Goal: Task Accomplishment & Management: Manage account settings

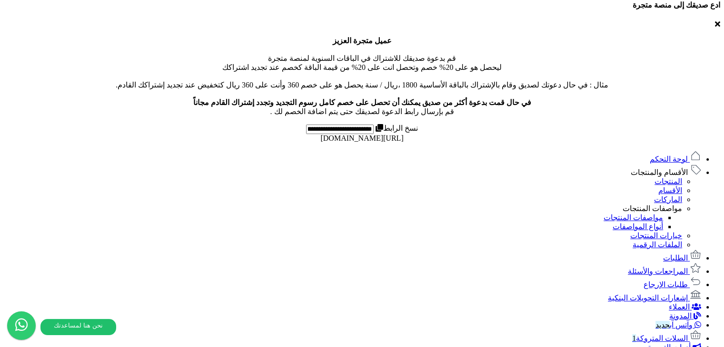
scroll to position [344, 0]
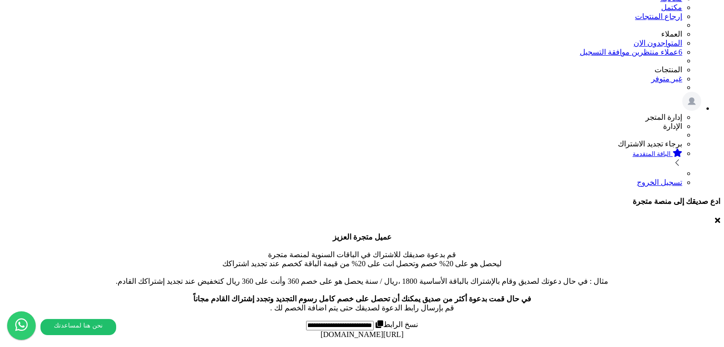
scroll to position [238, 0]
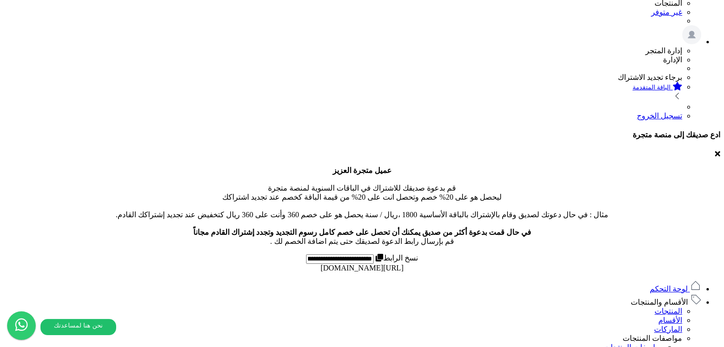
scroll to position [0, 0]
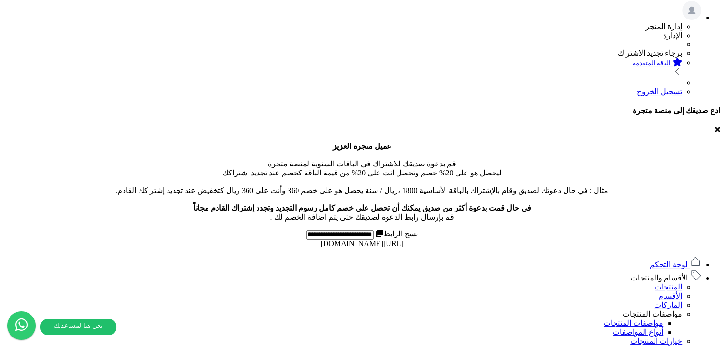
scroll to position [190, 0]
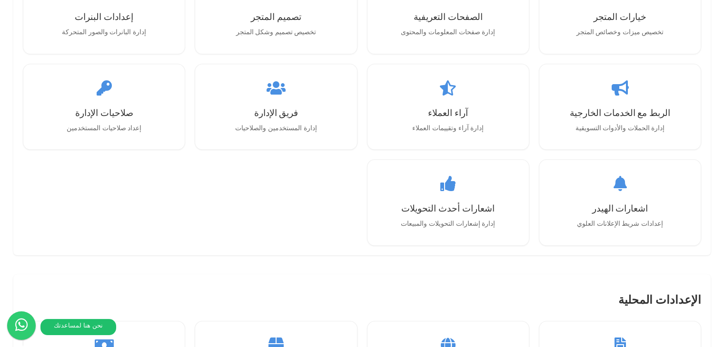
scroll to position [951, 0]
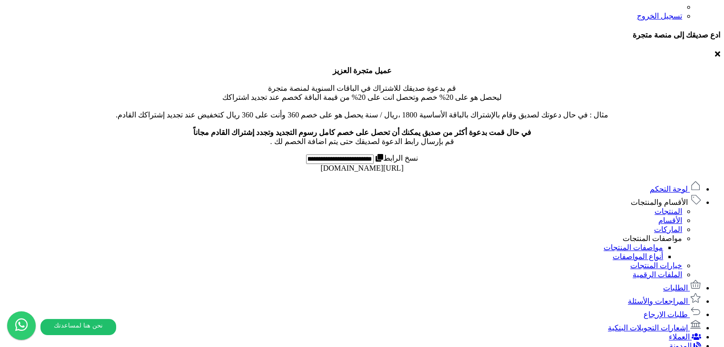
scroll to position [329, 0]
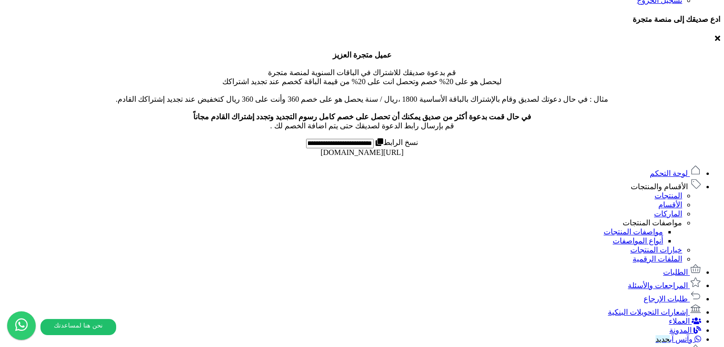
drag, startPoint x: 422, startPoint y: 159, endPoint x: 217, endPoint y: 155, distance: 205.6
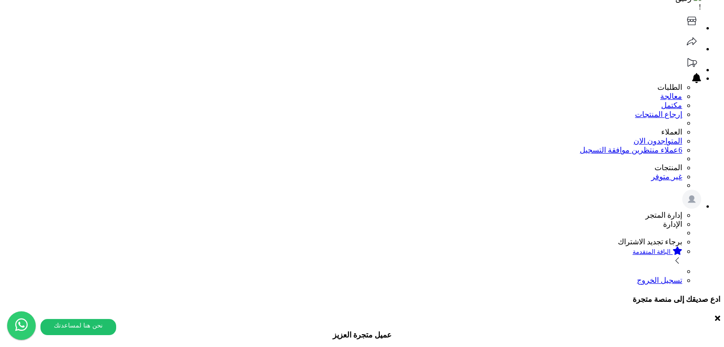
scroll to position [44, 0]
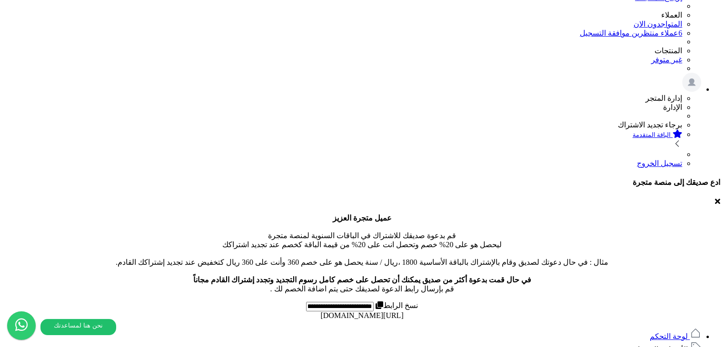
scroll to position [48, 0]
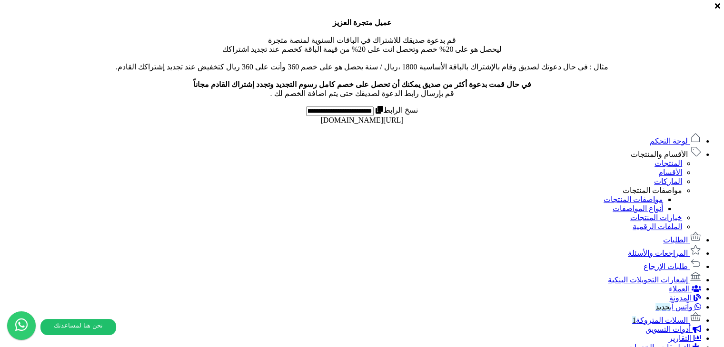
scroll to position [363, 0]
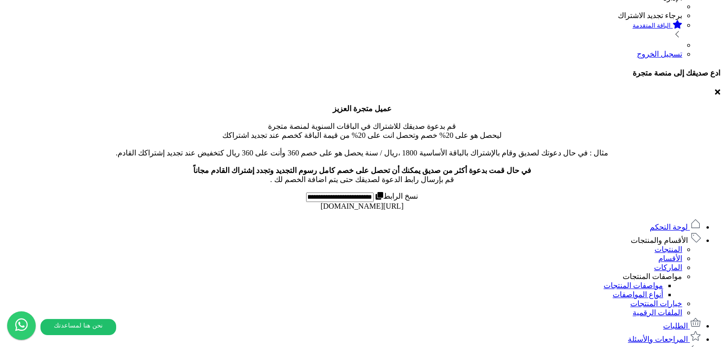
scroll to position [285, 0]
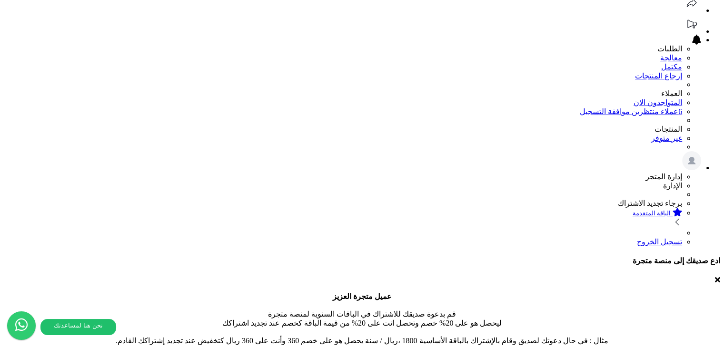
scroll to position [108, 0]
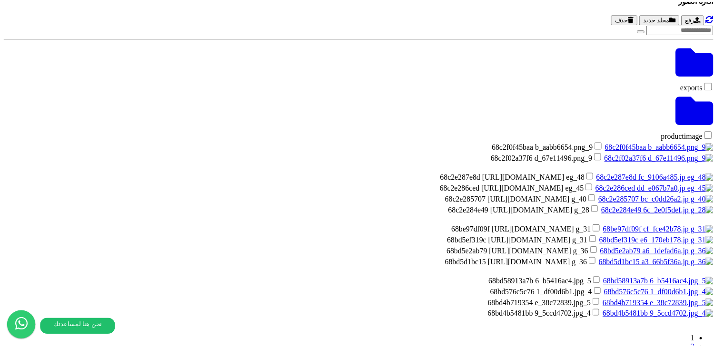
scroll to position [1012, 0]
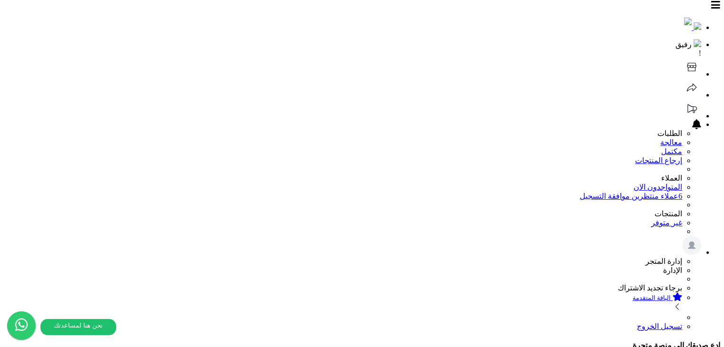
scroll to position [0, 0]
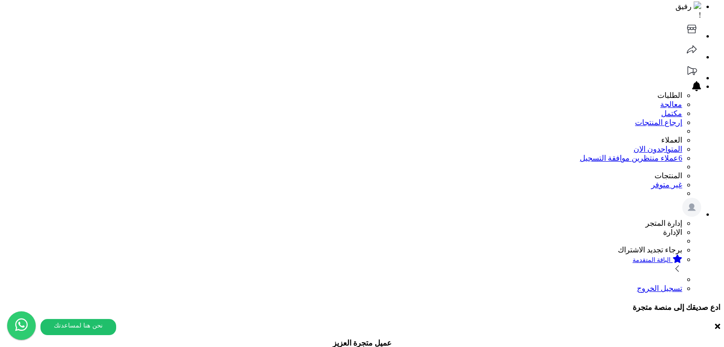
scroll to position [143, 0]
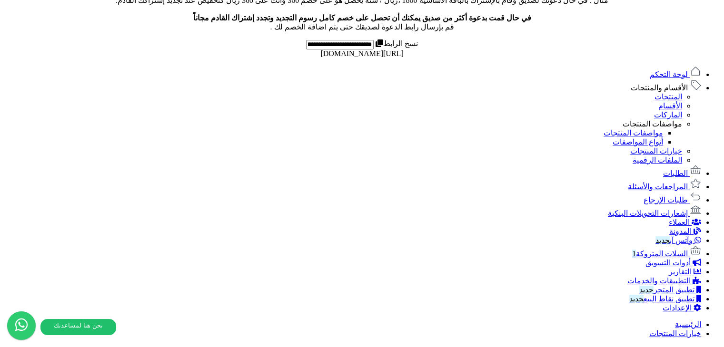
scroll to position [476, 0]
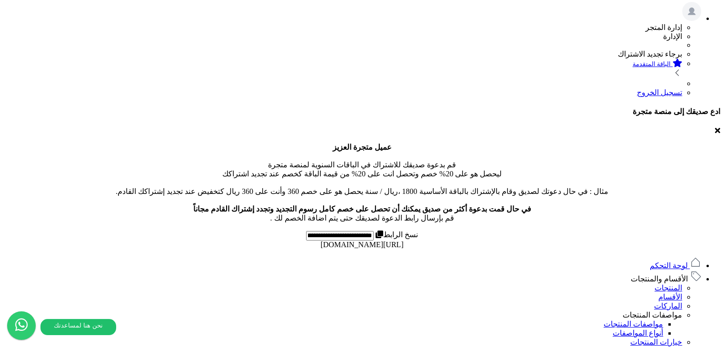
scroll to position [0, 0]
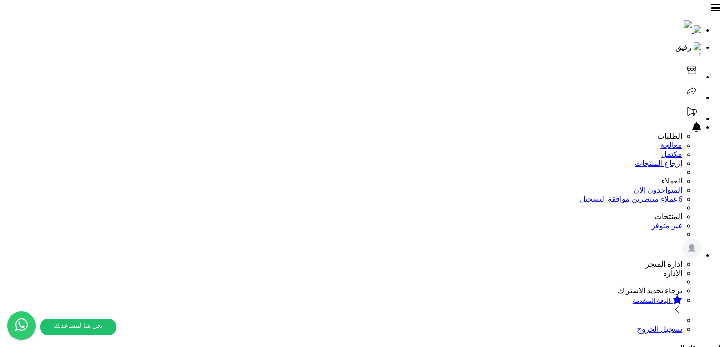
drag, startPoint x: 504, startPoint y: 230, endPoint x: 537, endPoint y: 229, distance: 32.8
drag, startPoint x: 533, startPoint y: 227, endPoint x: 495, endPoint y: 223, distance: 38.7
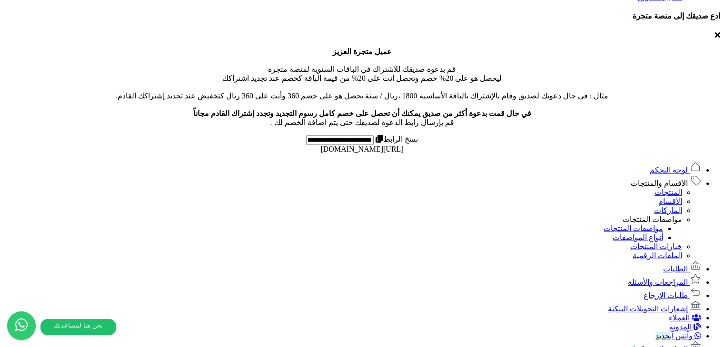
scroll to position [333, 0]
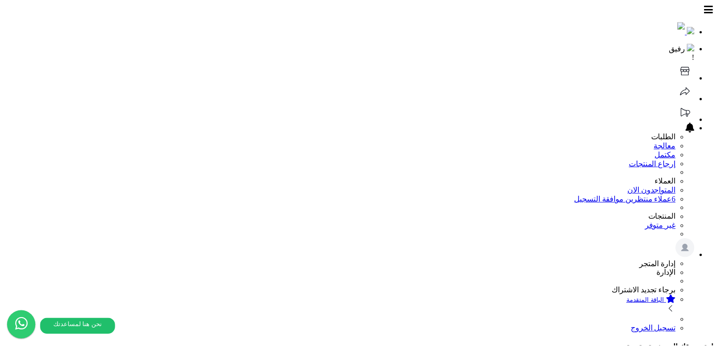
scroll to position [0, 0]
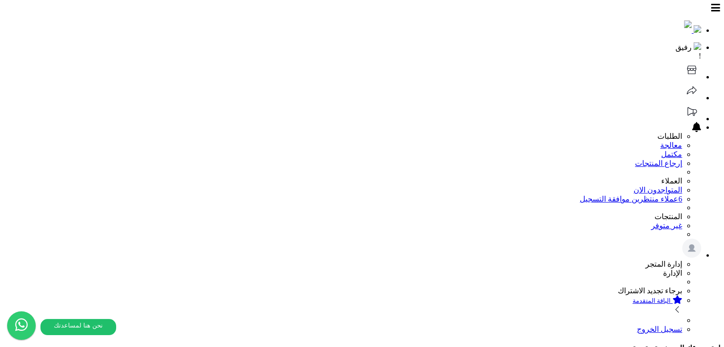
paste input "*****"
type input "*****"
select select
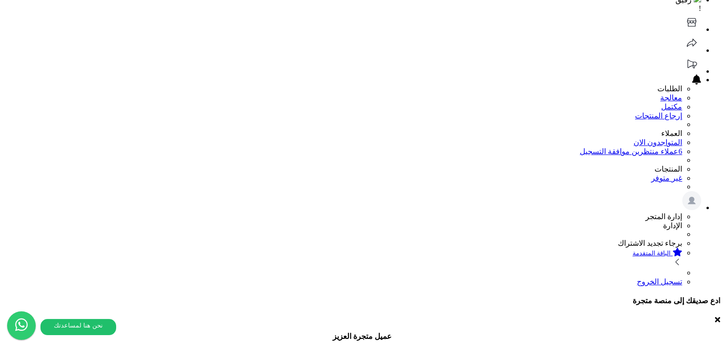
scroll to position [48, 0]
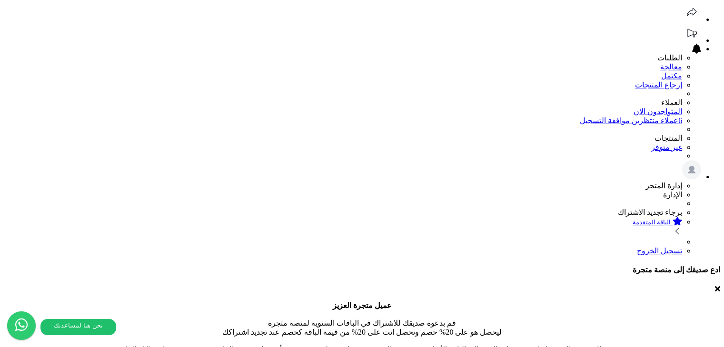
scroll to position [95, 0]
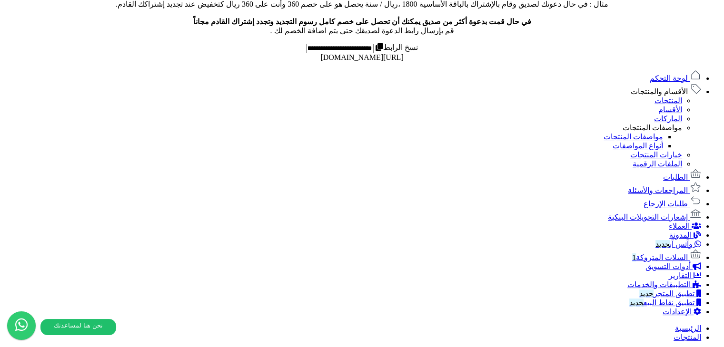
scroll to position [428, 0]
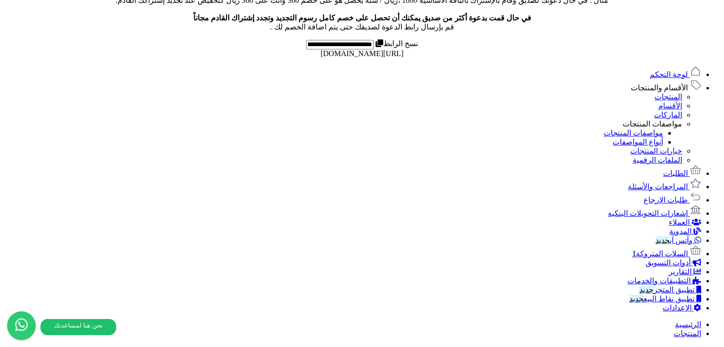
click at [687, 312] on span "الإعدادات" at bounding box center [676, 308] width 29 height 8
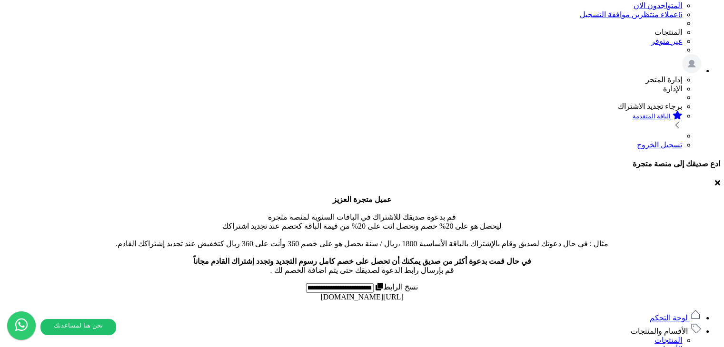
scroll to position [183, 0]
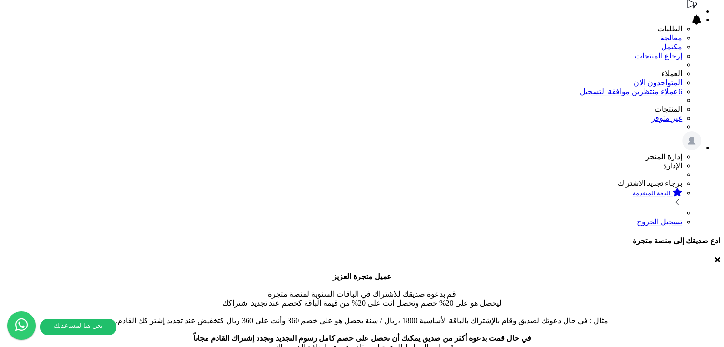
scroll to position [143, 0]
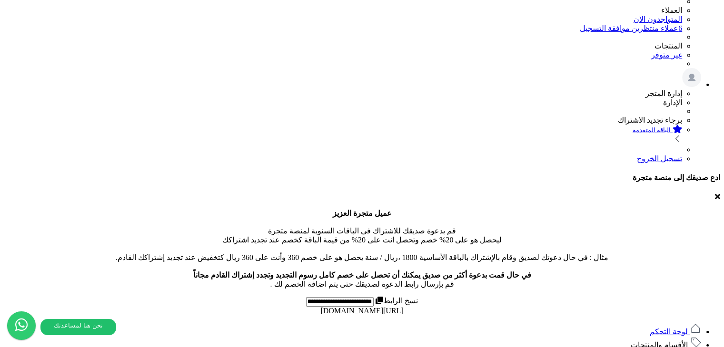
scroll to position [190, 0]
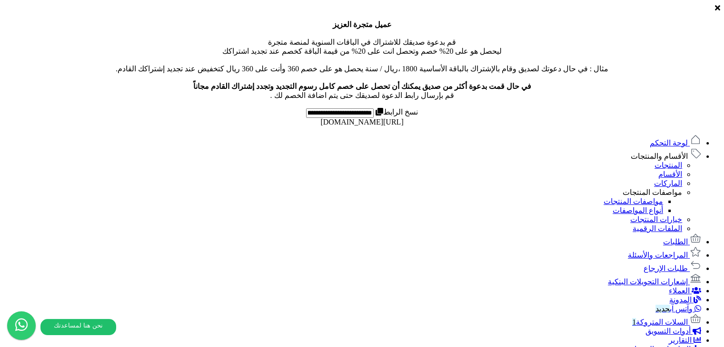
scroll to position [363, 0]
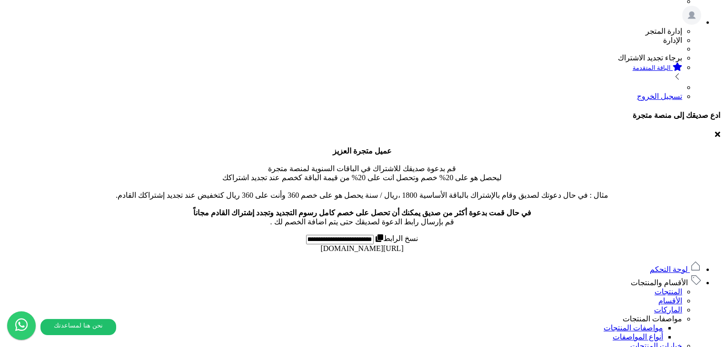
scroll to position [238, 0]
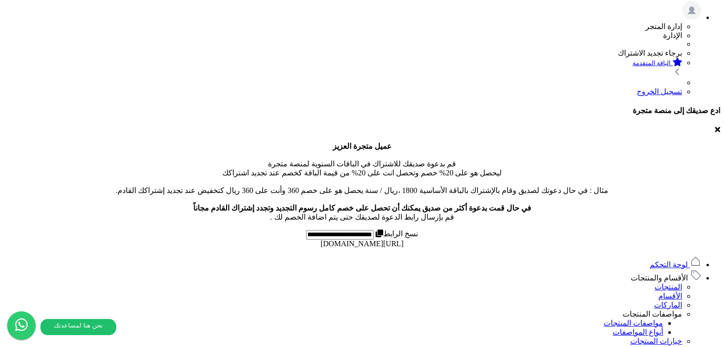
drag, startPoint x: 449, startPoint y: 206, endPoint x: 415, endPoint y: 204, distance: 34.3
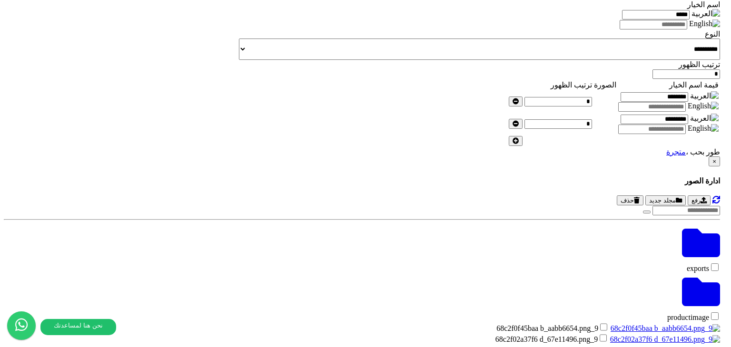
scroll to position [0, 0]
click at [687, 195] on button "رفع" at bounding box center [698, 200] width 23 height 10
click at [708, 156] on button "×" at bounding box center [713, 161] width 11 height 10
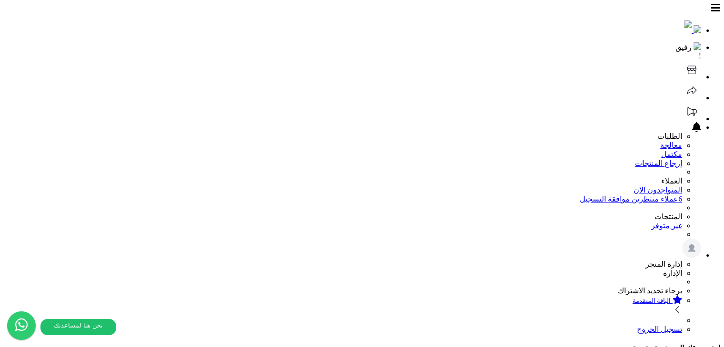
paste input "*****"
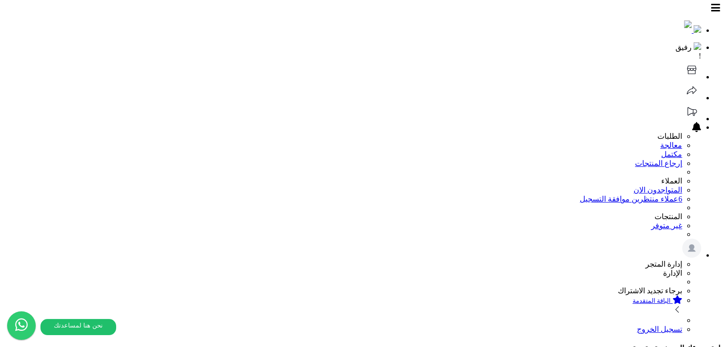
type input "*****"
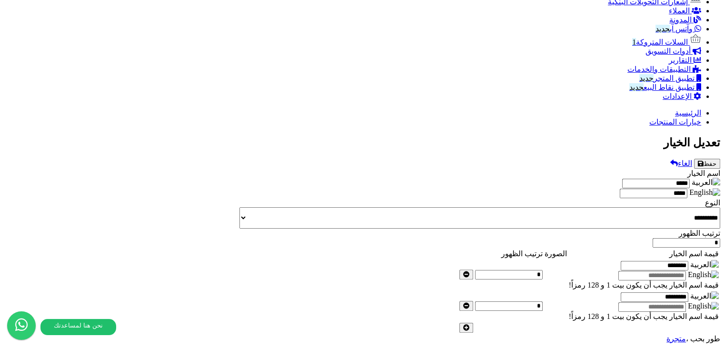
scroll to position [679, 0]
click at [620, 293] on input "********" at bounding box center [654, 298] width 68 height 10
click at [618, 304] on input "text" at bounding box center [652, 308] width 68 height 10
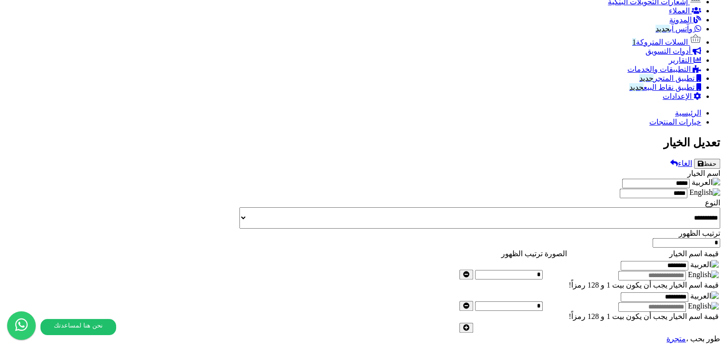
paste input "********"
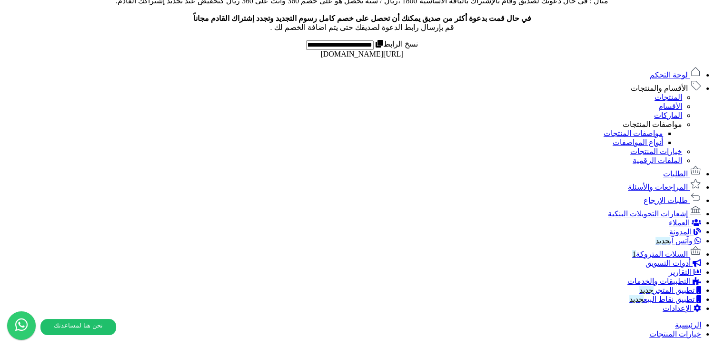
scroll to position [394, 0]
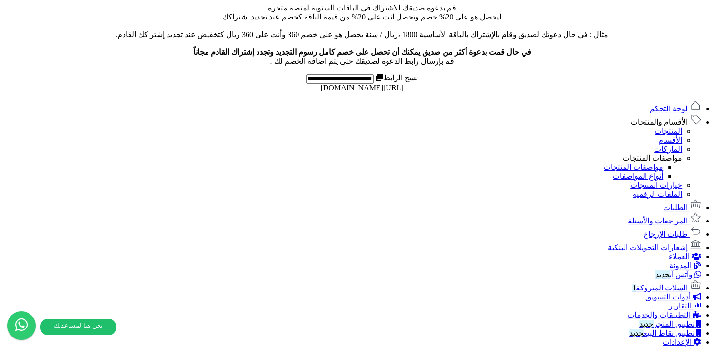
type input "********"
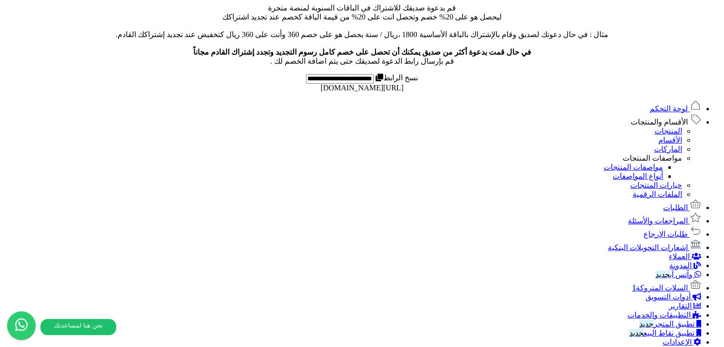
paste input "********"
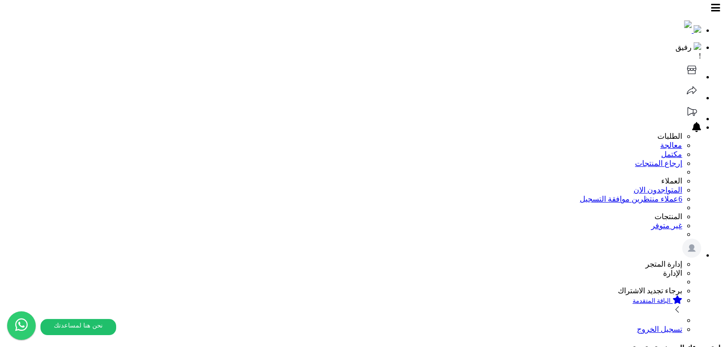
type input "********"
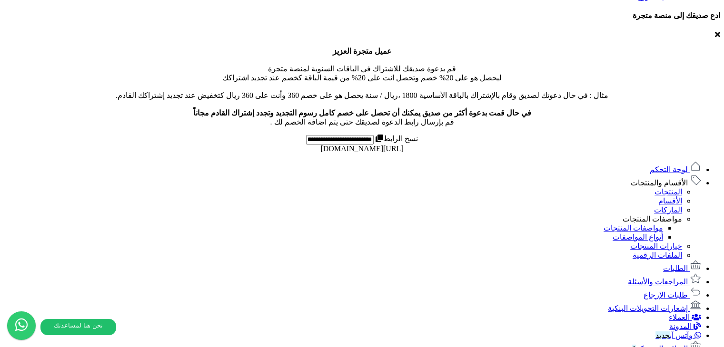
scroll to position [333, 0]
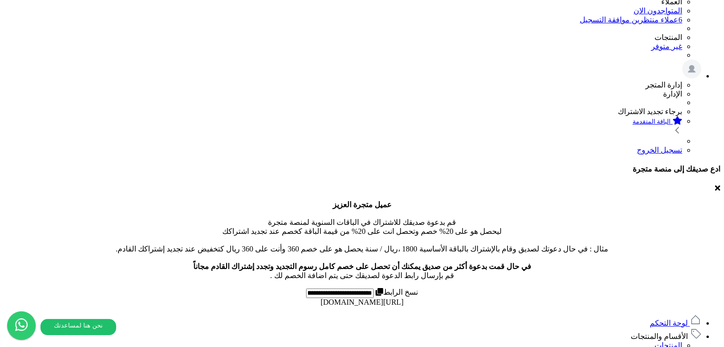
scroll to position [393, 0]
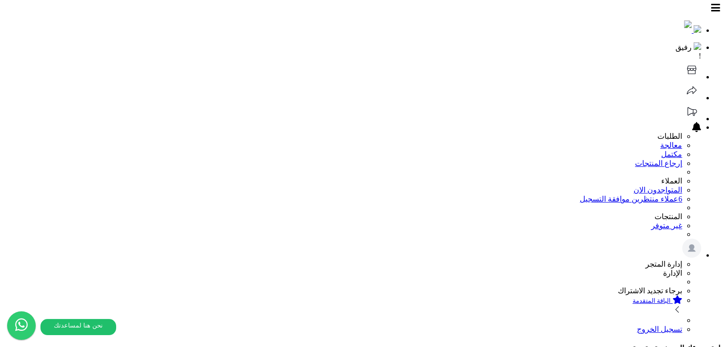
select select
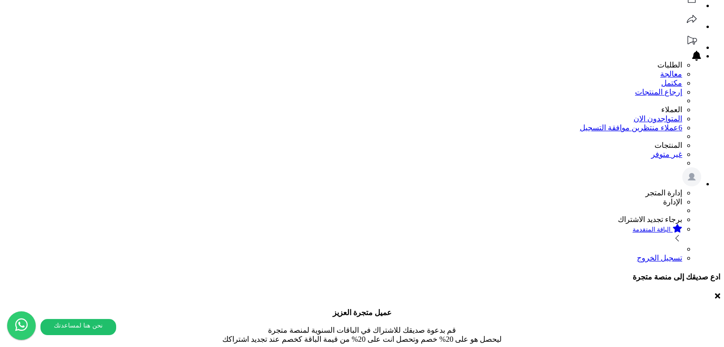
scroll to position [48, 0]
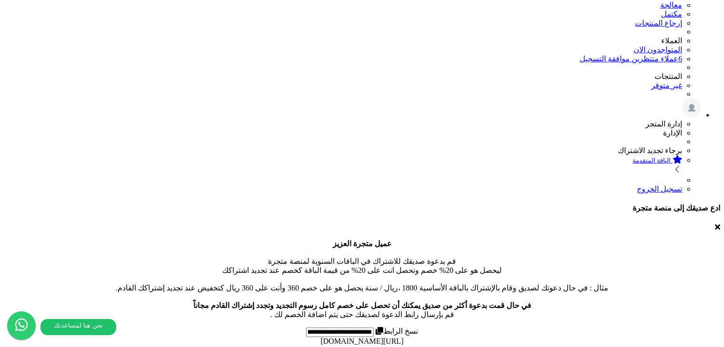
scroll to position [143, 0]
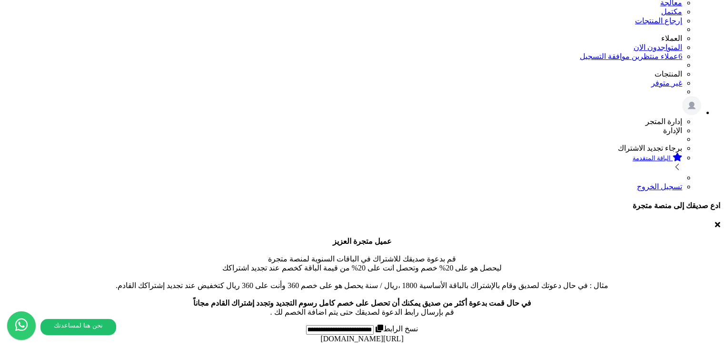
drag, startPoint x: 156, startPoint y: 111, endPoint x: 417, endPoint y: 238, distance: 290.4
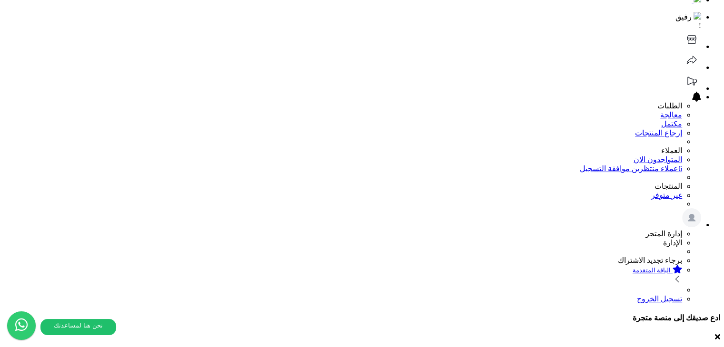
scroll to position [48, 0]
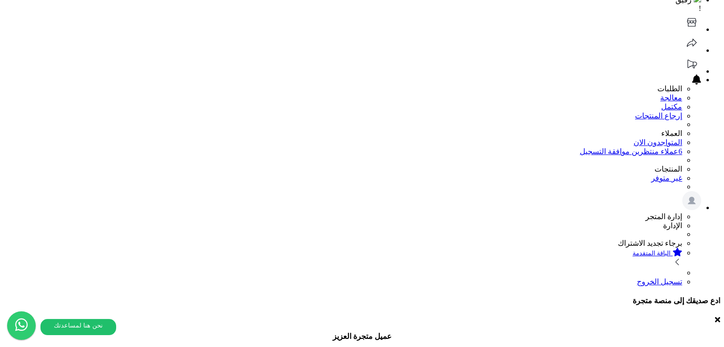
scroll to position [48, 0]
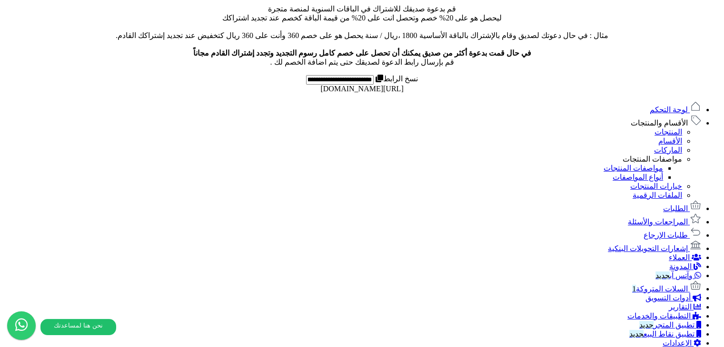
scroll to position [384, 0]
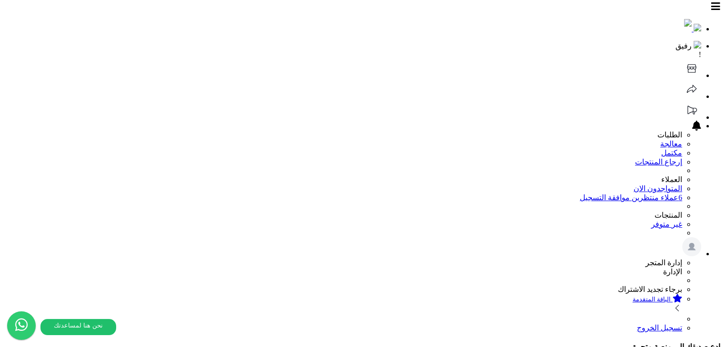
scroll to position [0, 0]
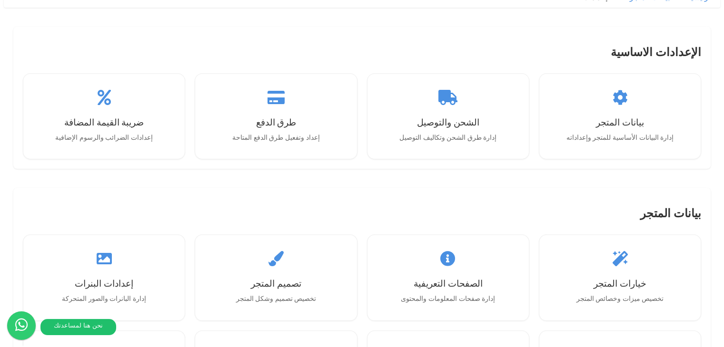
scroll to position [999, 0]
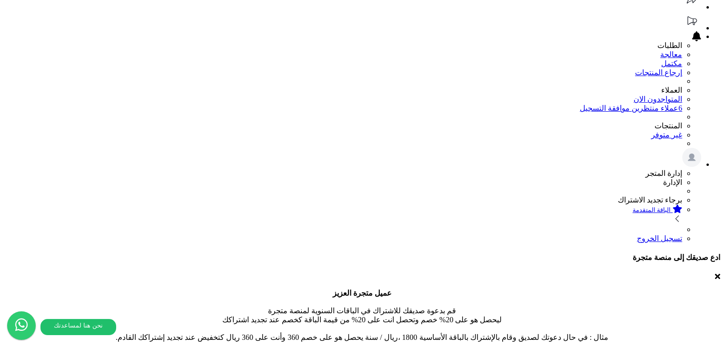
scroll to position [0, 0]
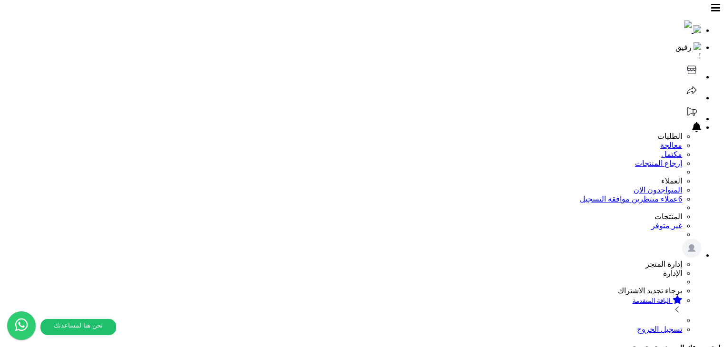
select select
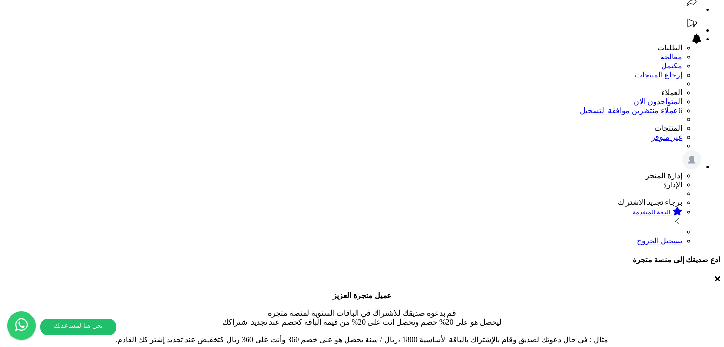
scroll to position [95, 0]
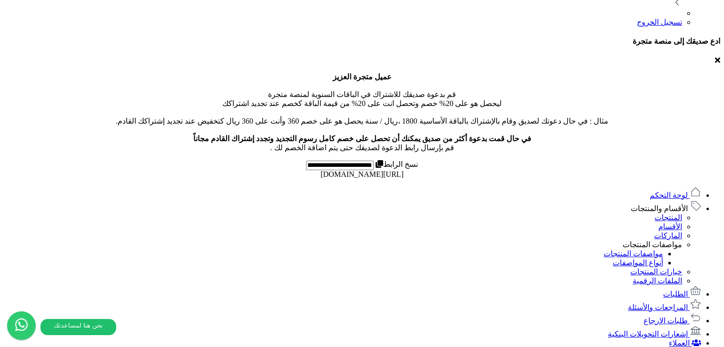
scroll to position [333, 0]
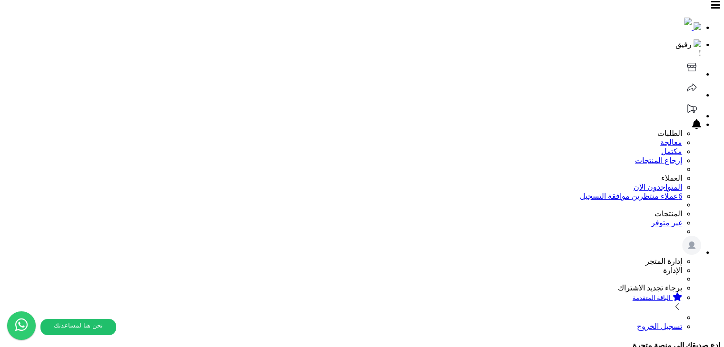
scroll to position [0, 0]
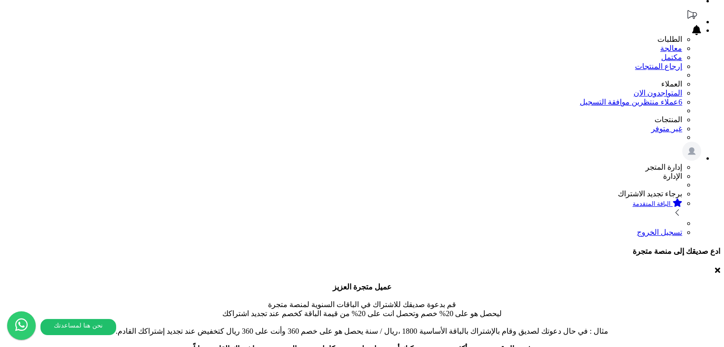
scroll to position [95, 0]
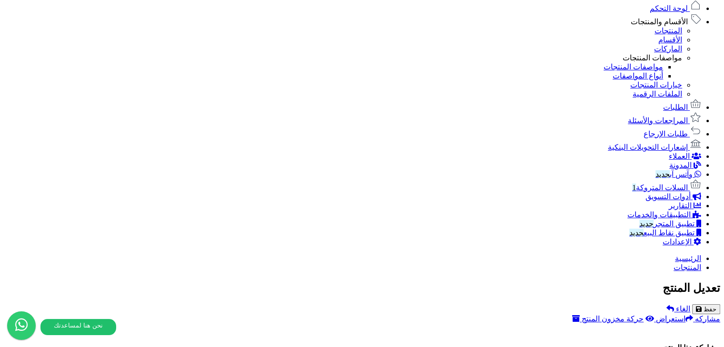
scroll to position [0, 0]
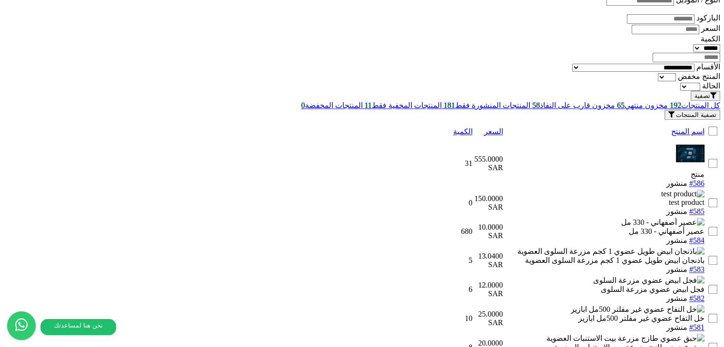
scroll to position [969, 0]
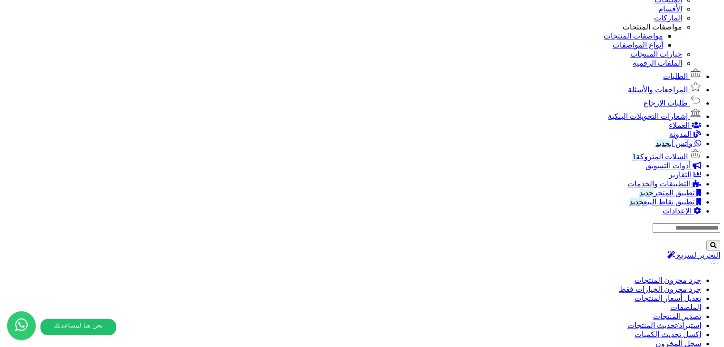
scroll to position [761, 0]
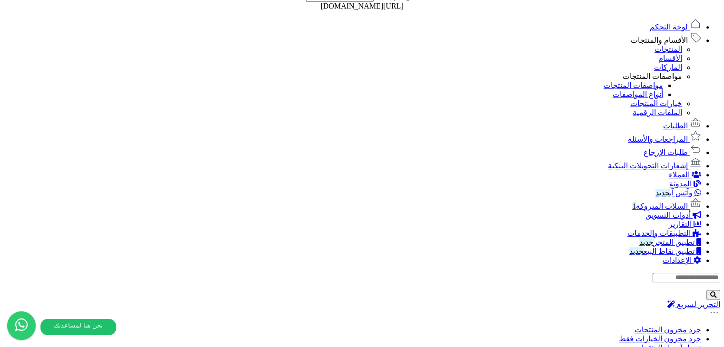
scroll to position [143, 0]
